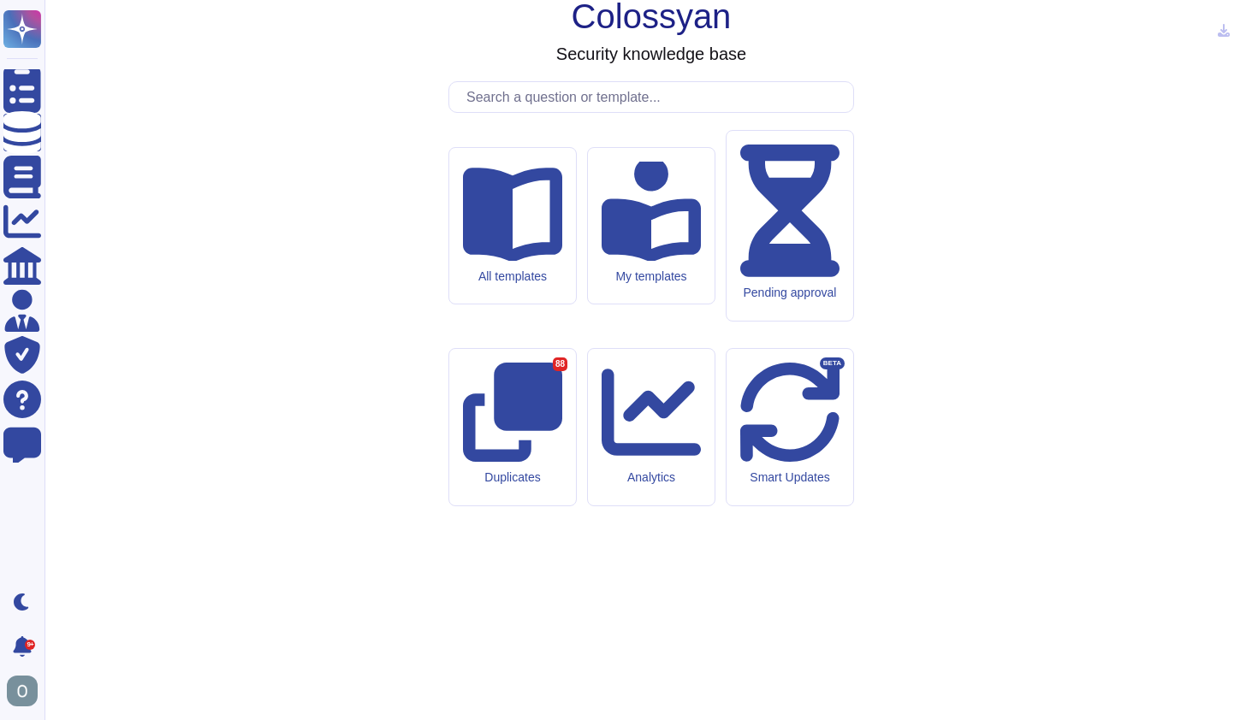
click at [526, 112] on input "text" at bounding box center [655, 97] width 395 height 30
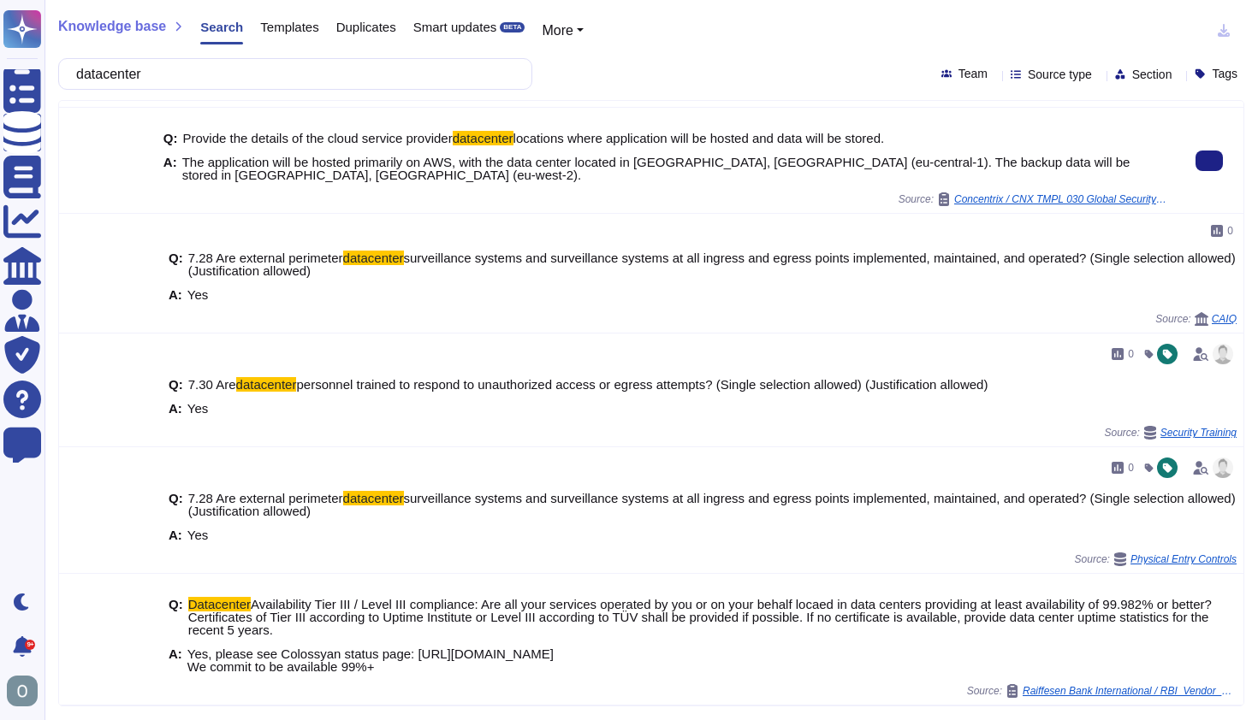
scroll to position [87, 0]
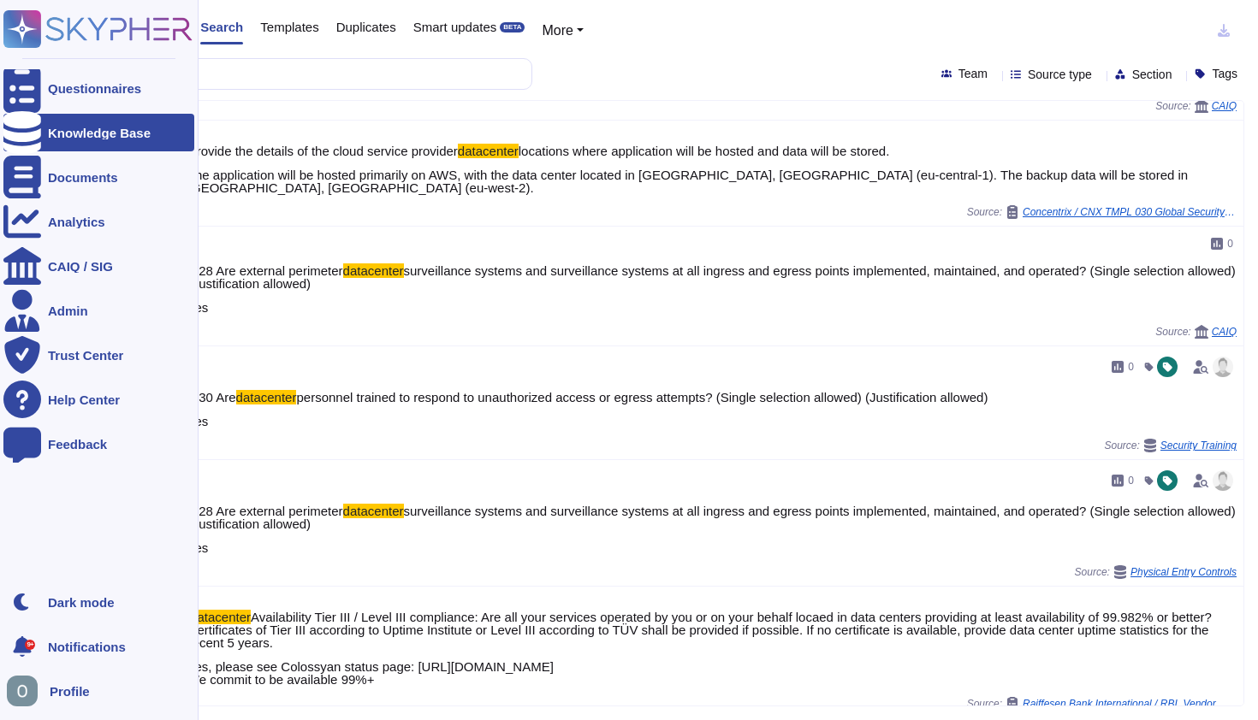
drag, startPoint x: 179, startPoint y: 74, endPoint x: 0, endPoint y: 72, distance: 178.8
click at [0, 72] on div "Questionnaires Knowledge Base Documents Analytics CAIQ / SIG Admin Trust Center…" at bounding box center [629, 360] width 1258 height 720
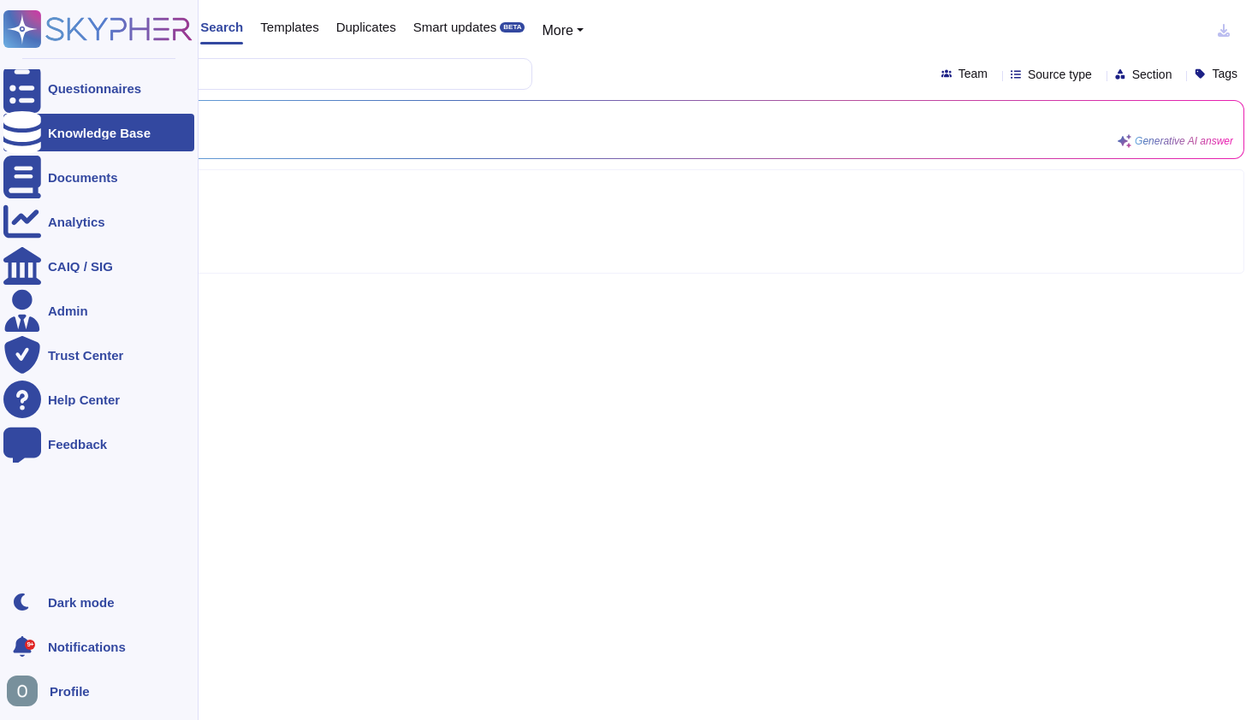
scroll to position [0, 0]
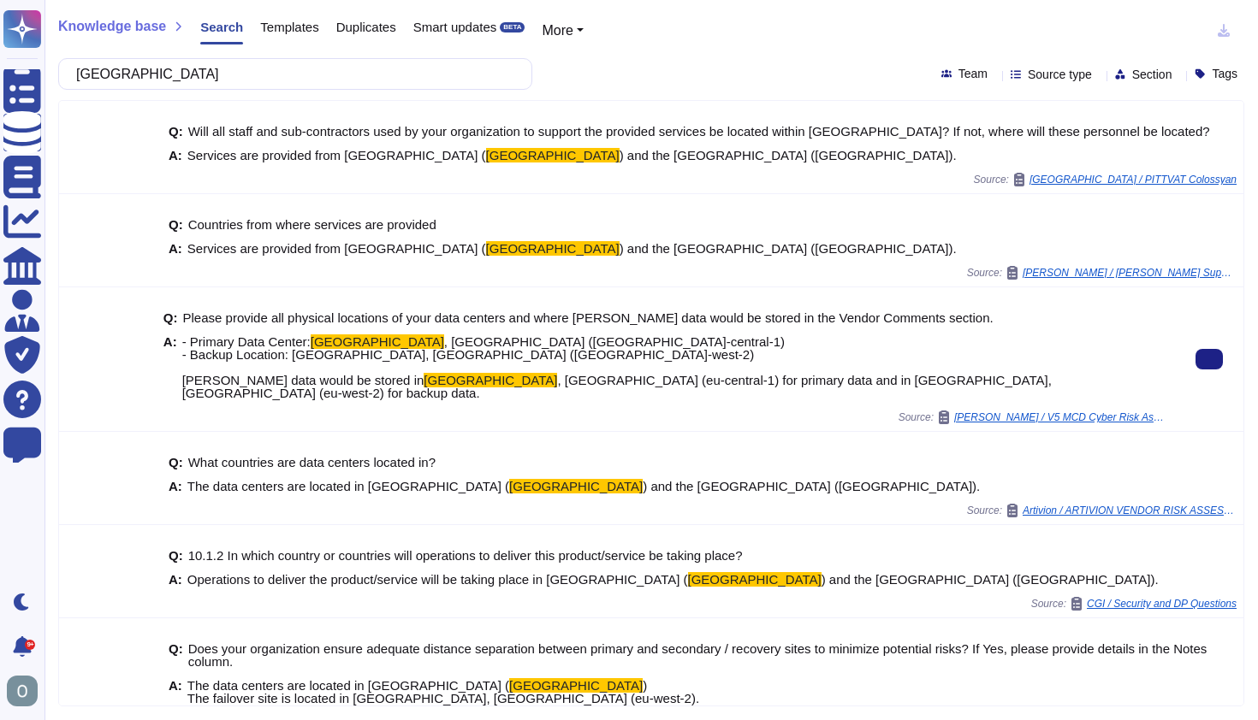
type input "frankfurt"
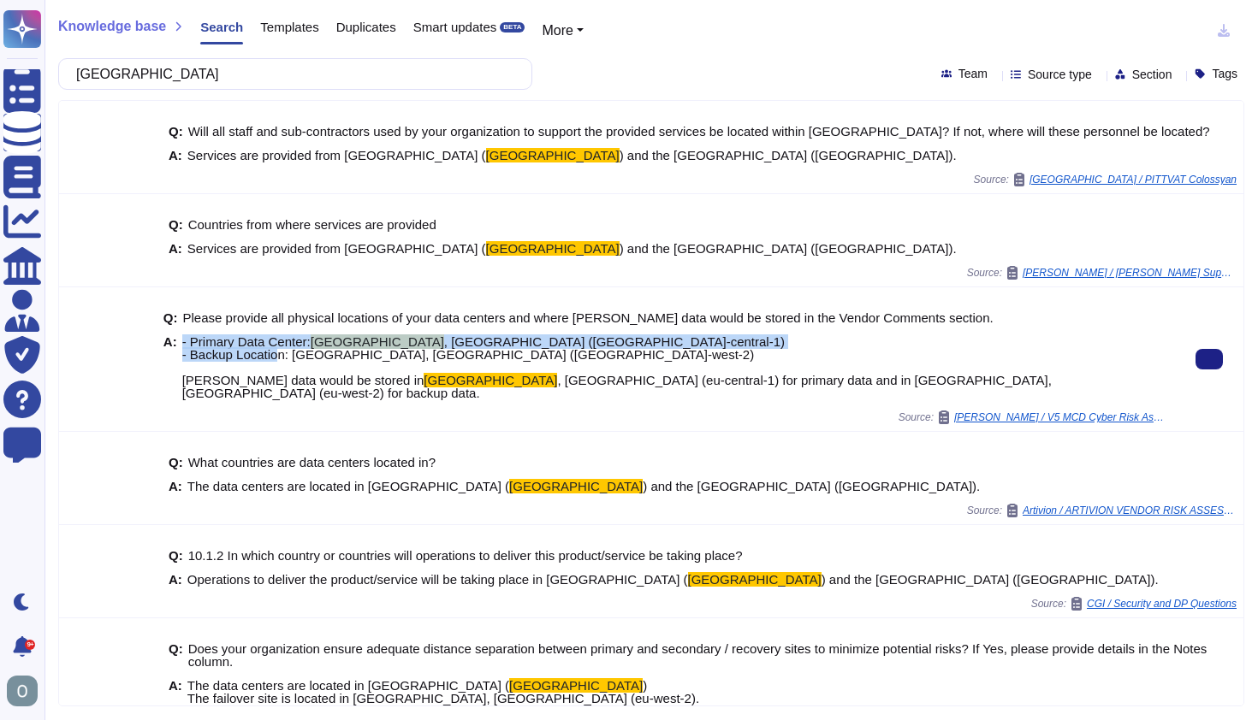
drag, startPoint x: 469, startPoint y: 359, endPoint x: 183, endPoint y: 343, distance: 286.2
click at [183, 343] on span "- Primary Data Center: Frankfurt , Germany (eu-central-1) - Backup Location: Lo…" at bounding box center [675, 367] width 986 height 64
copy span "- Primary Data Center: Frankfurt , Germany (eu-central-1) - Backup Location: Lo…"
